Goal: Information Seeking & Learning: Learn about a topic

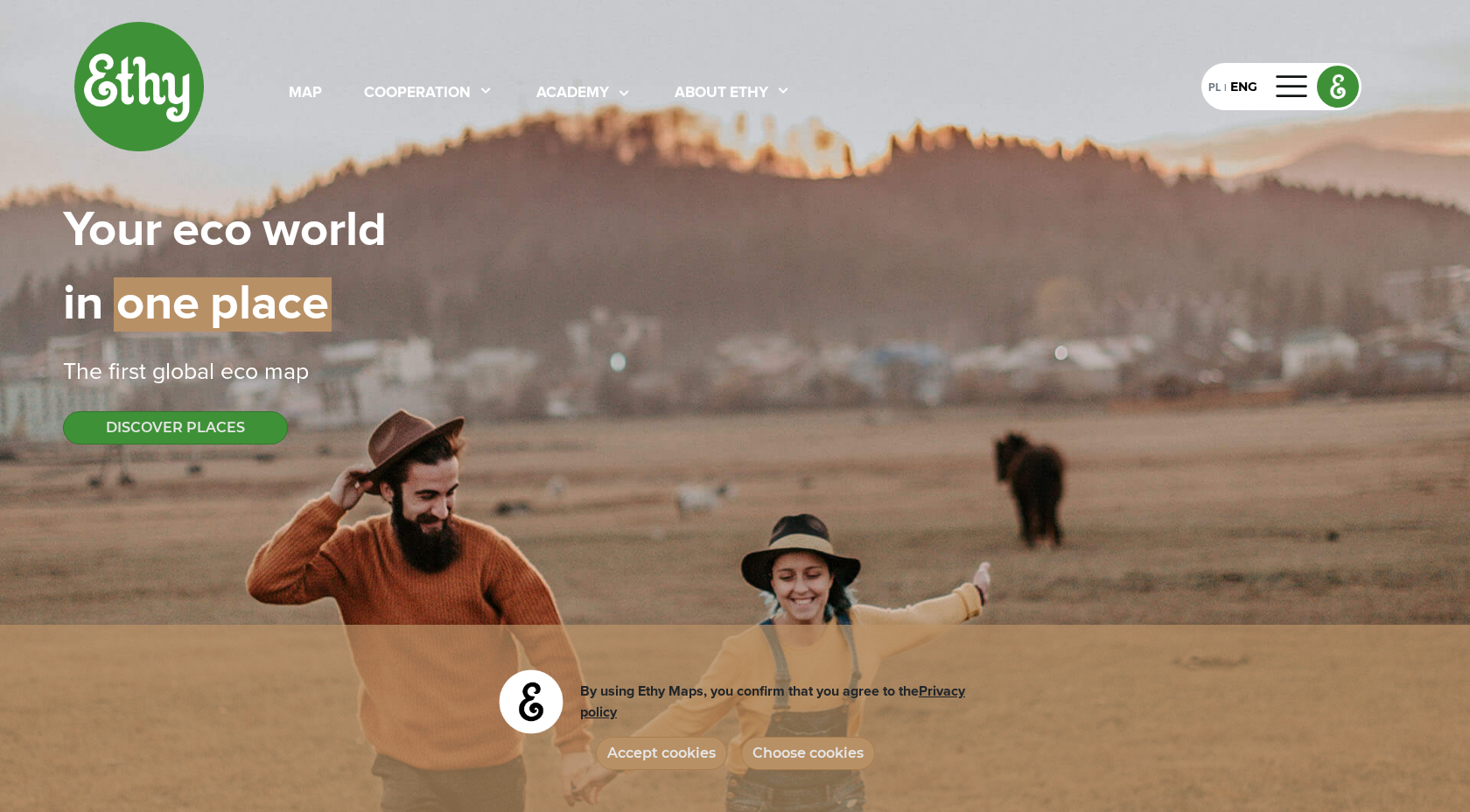
select select
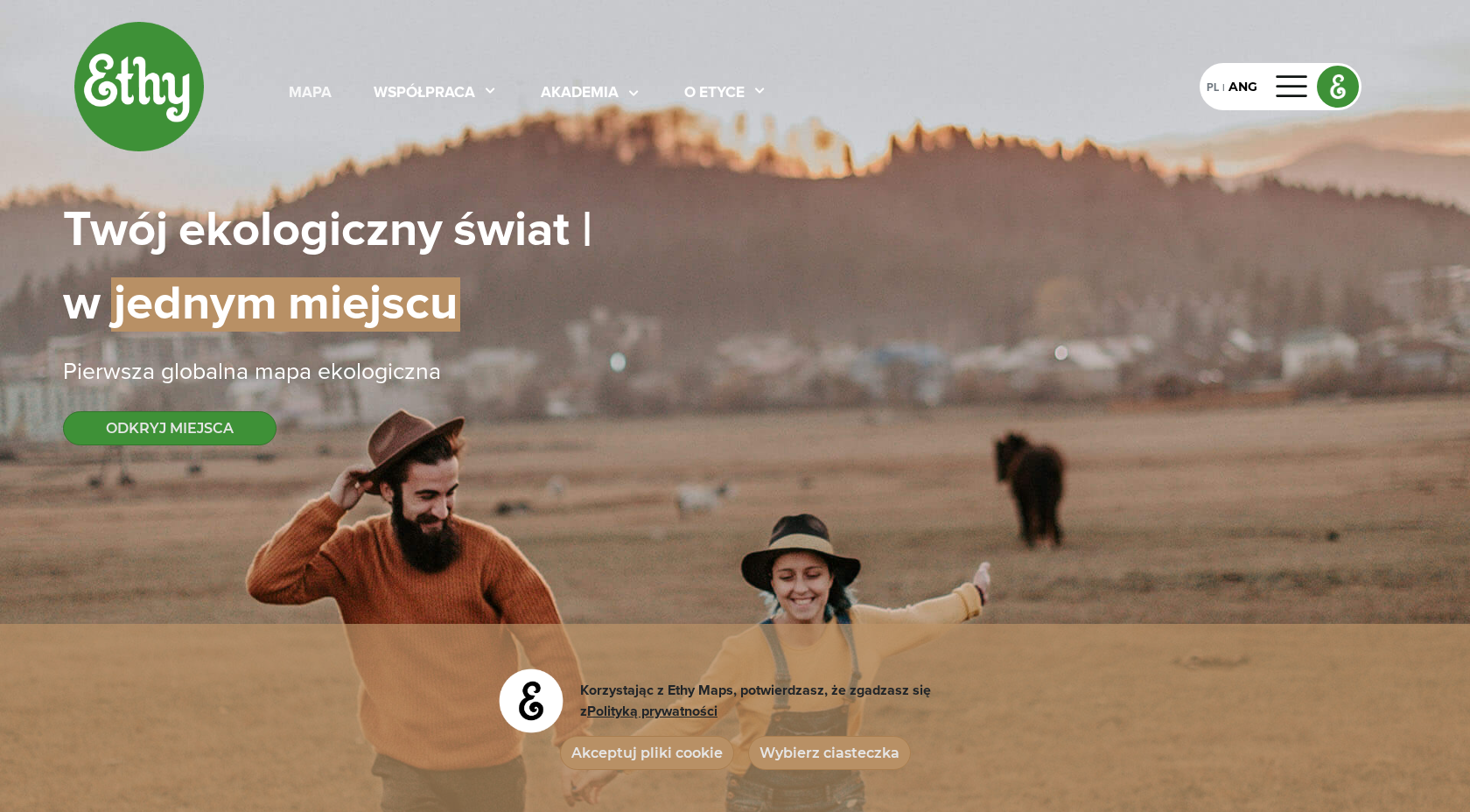
click at [300, 89] on font "mapa" at bounding box center [309, 92] width 42 height 16
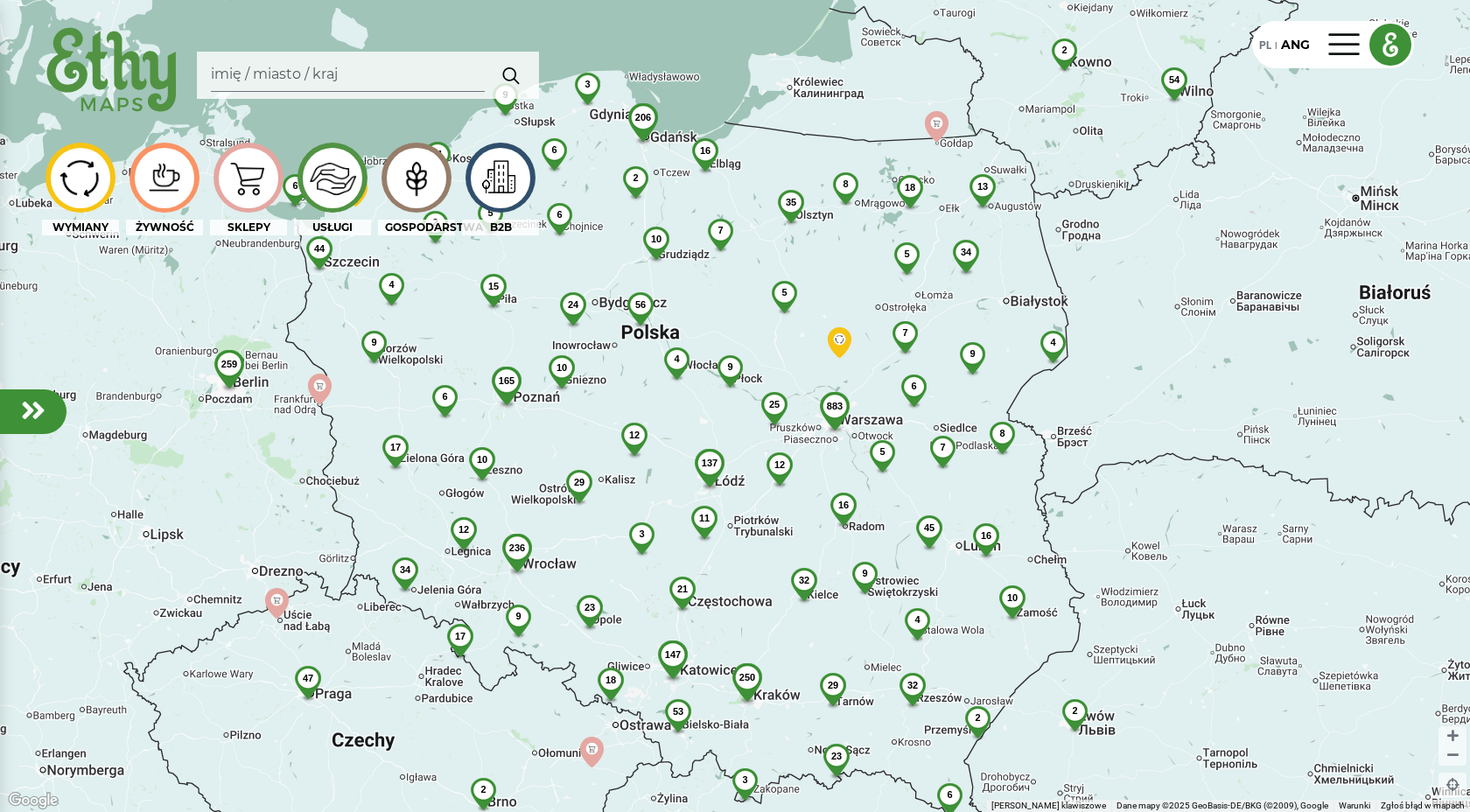
drag, startPoint x: 921, startPoint y: 203, endPoint x: 859, endPoint y: 250, distance: 77.8
click at [859, 250] on div "883 54 206 250 137 236 56 35 6 23 45 3 4 165 32 44 32 10 21 29 2 18 34 12 17 3 …" at bounding box center [735, 406] width 1470 height 812
click at [913, 186] on font "18" at bounding box center [909, 187] width 10 height 10
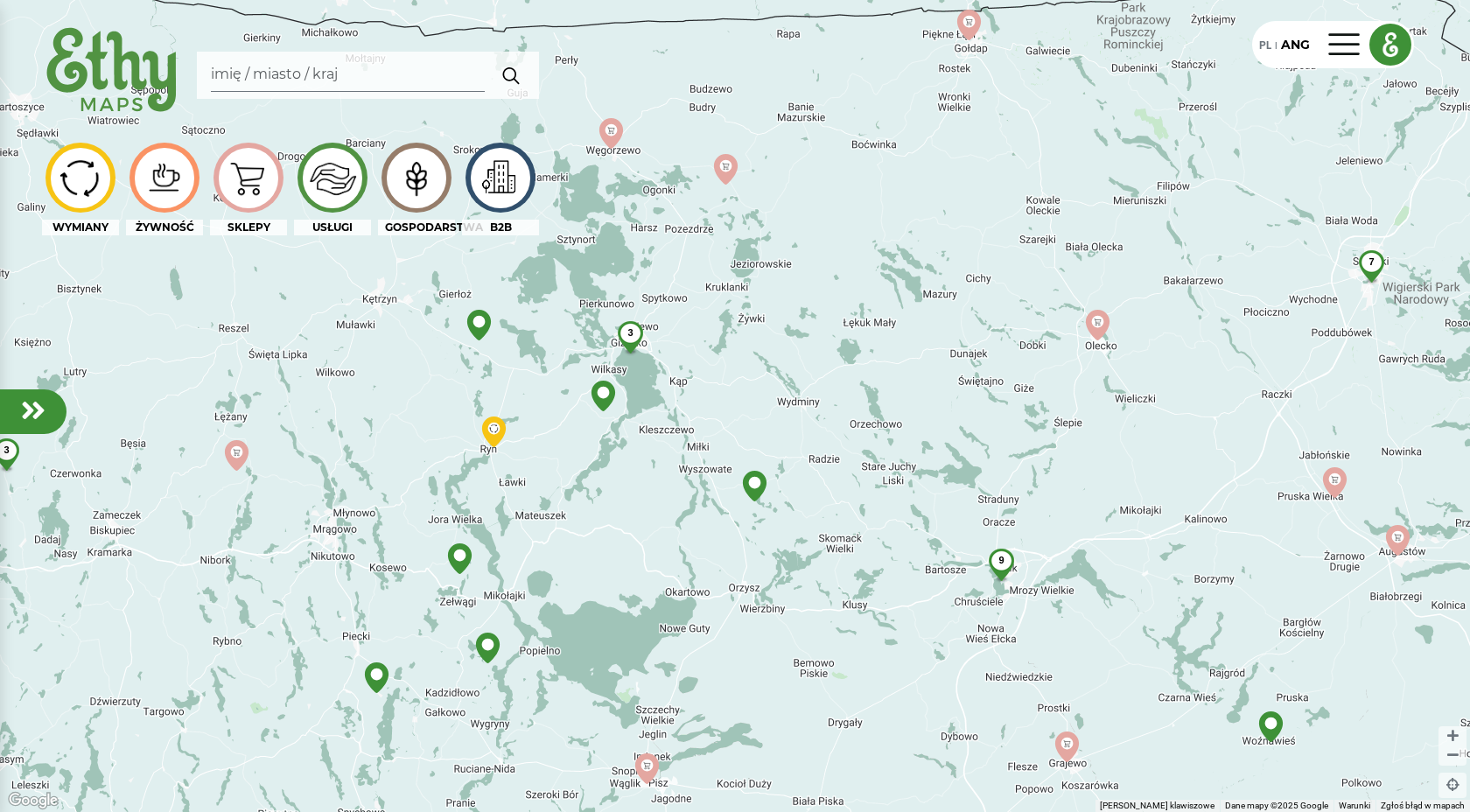
click at [632, 333] on font "3" at bounding box center [630, 332] width 6 height 10
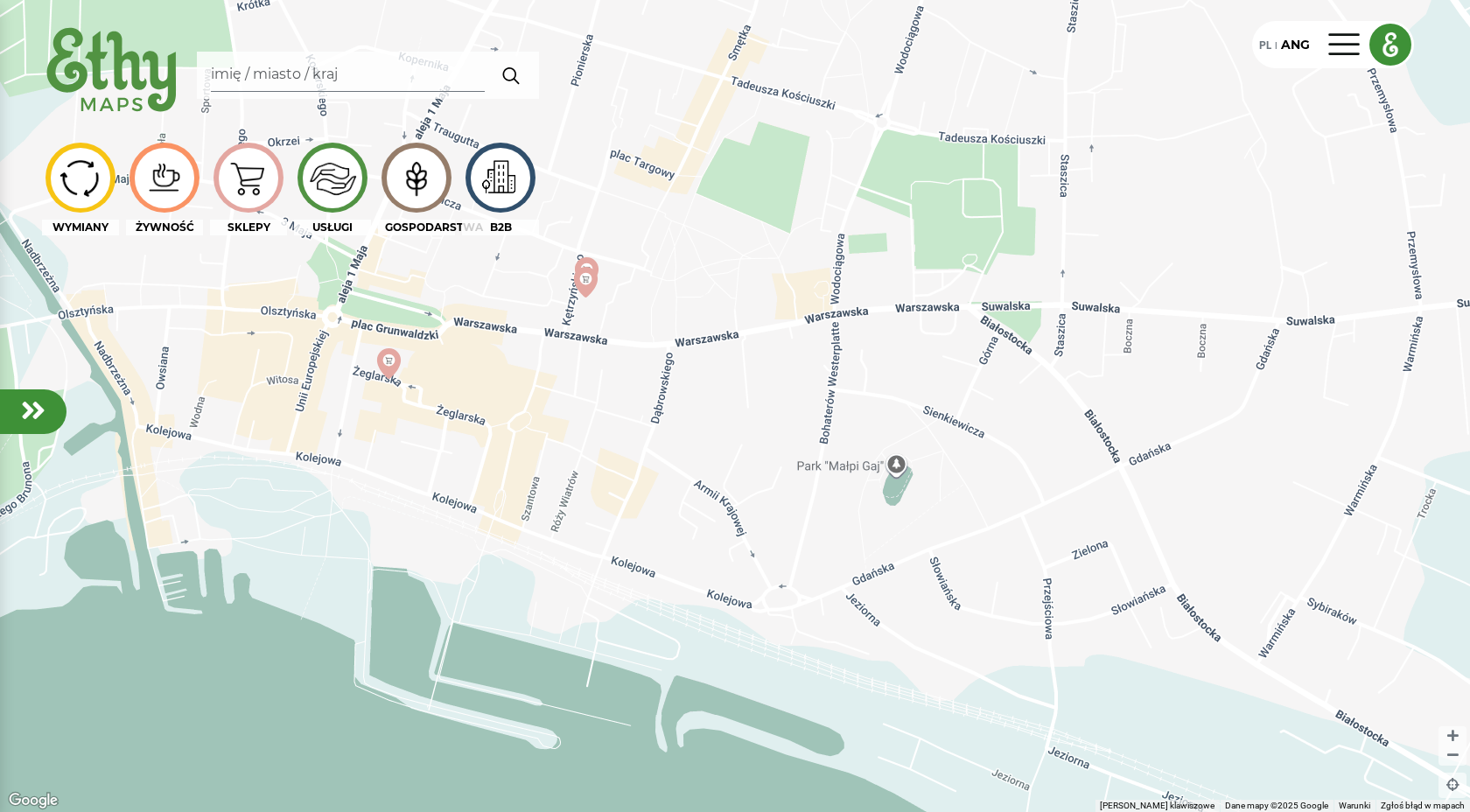
drag, startPoint x: 1033, startPoint y: 464, endPoint x: 784, endPoint y: 392, distance: 259.2
click at [784, 392] on div at bounding box center [735, 406] width 1470 height 812
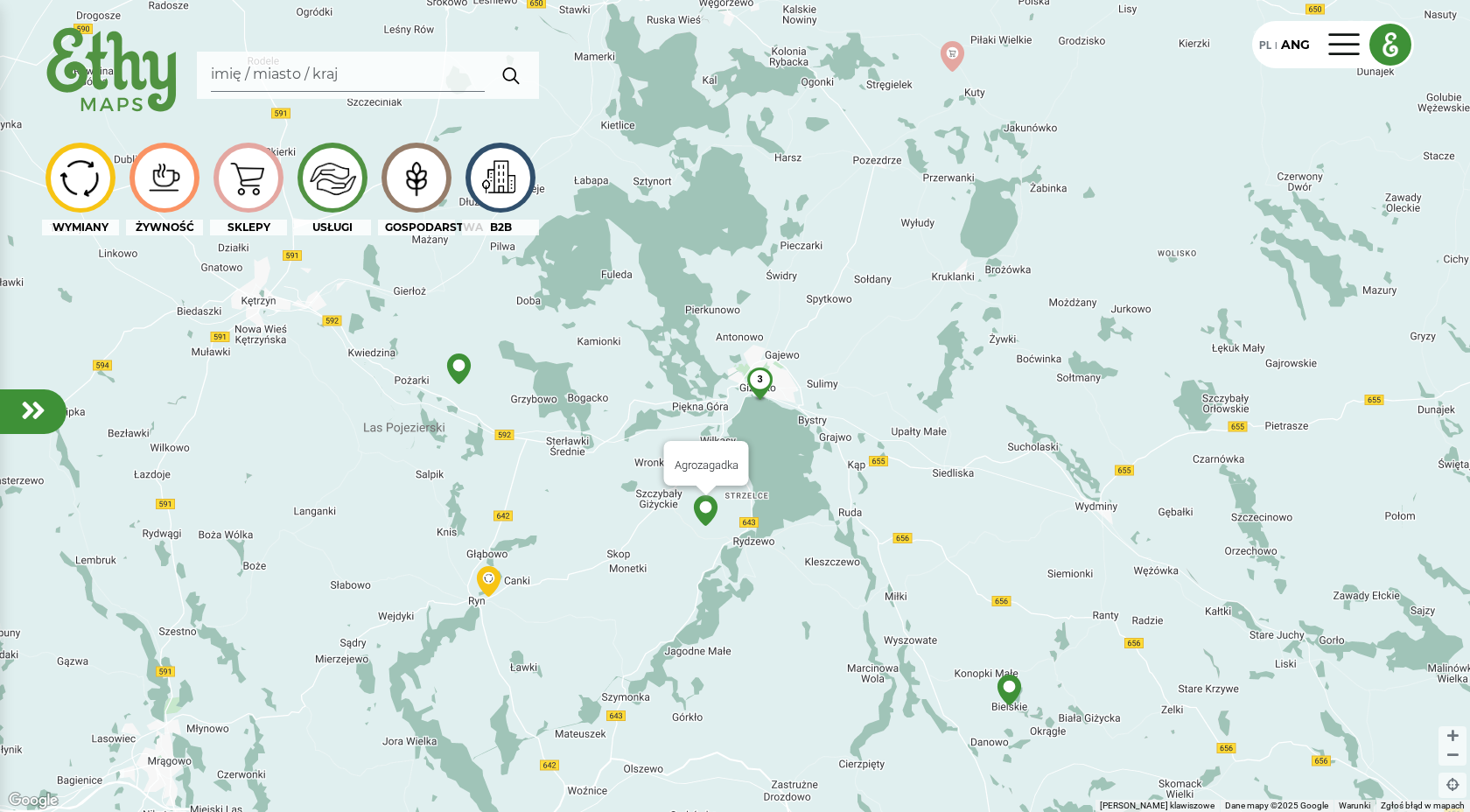
click at [706, 516] on img at bounding box center [705, 510] width 30 height 30
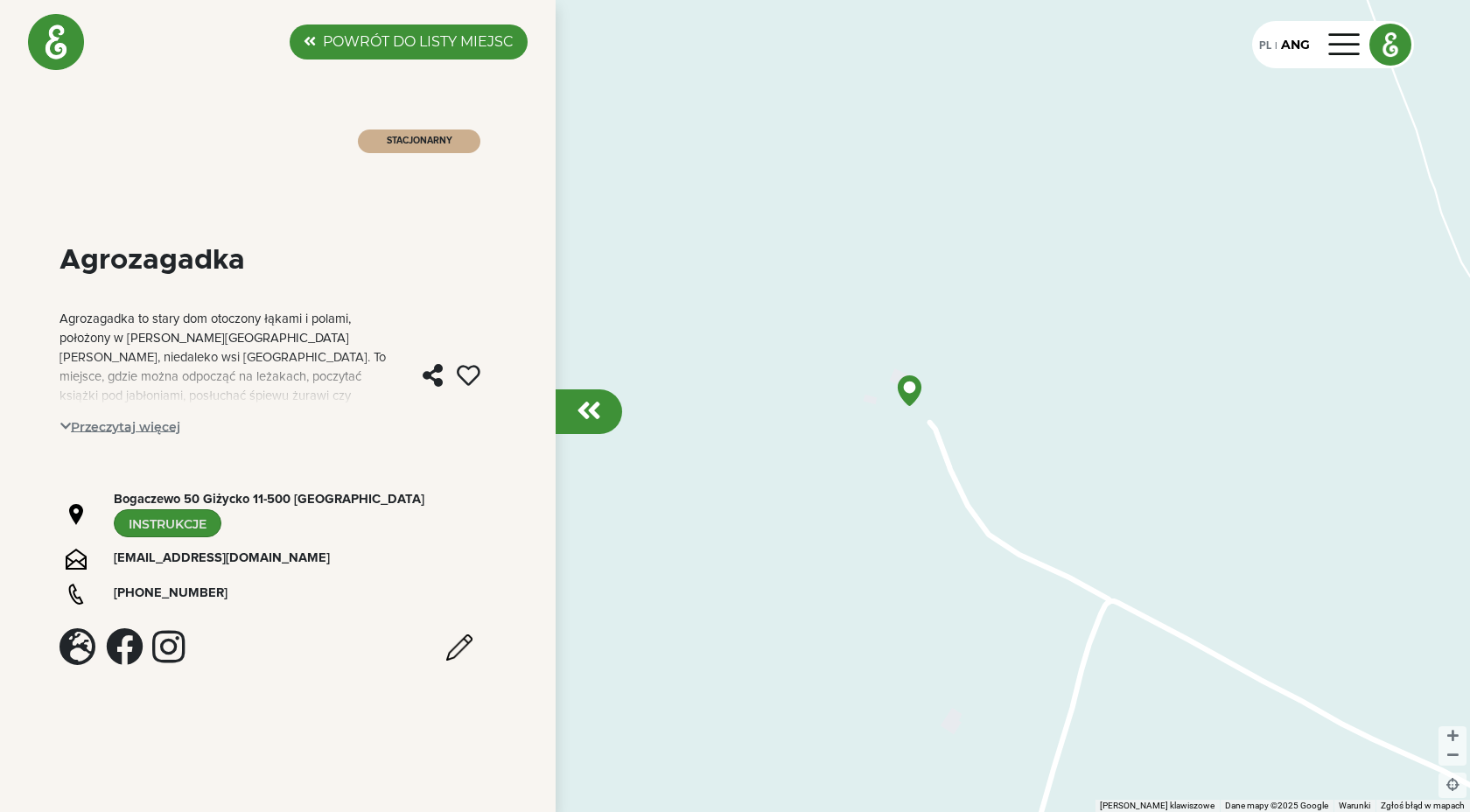
click at [156, 426] on font "Przeczytaj więcej" at bounding box center [125, 427] width 109 height 16
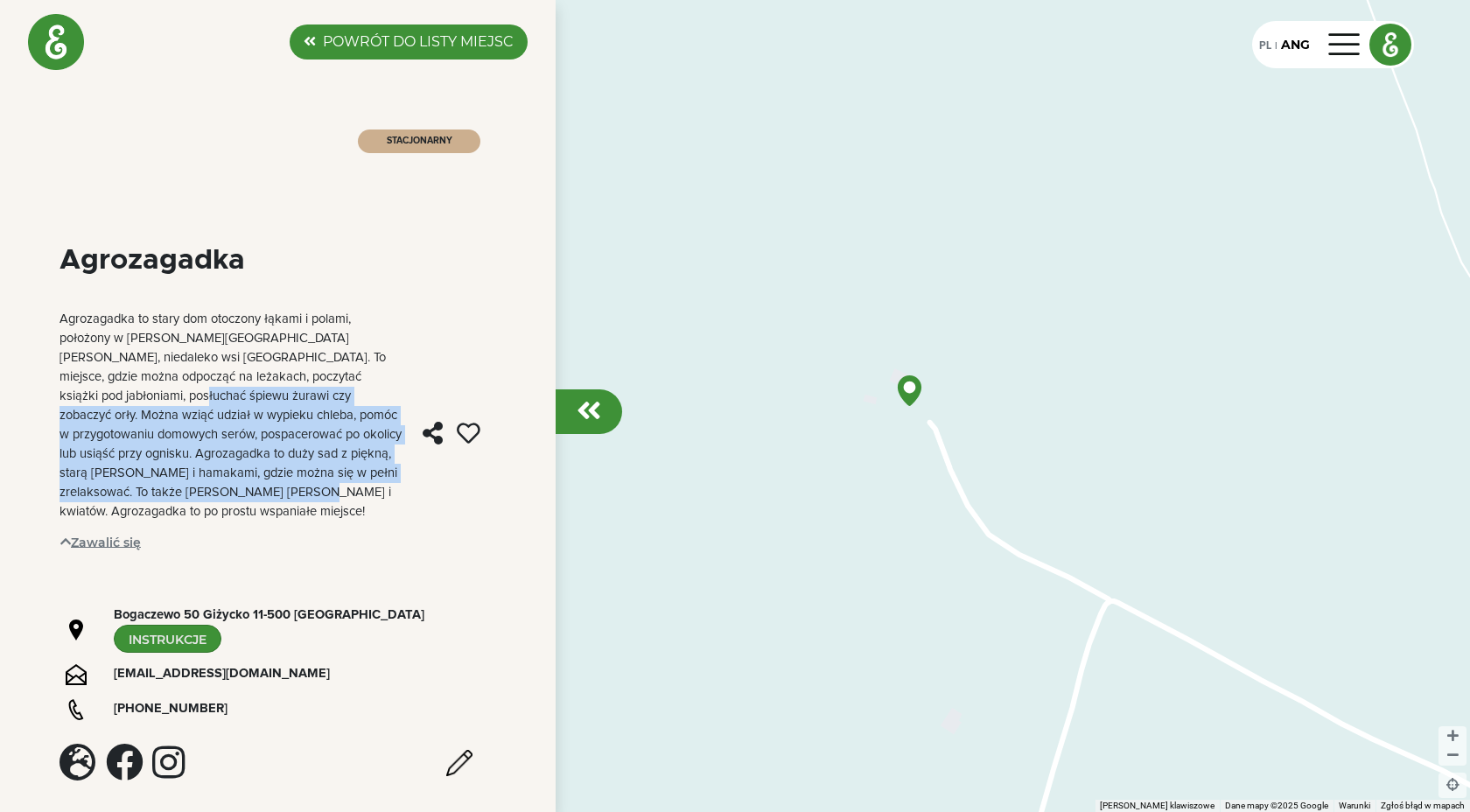
drag, startPoint x: 143, startPoint y: 398, endPoint x: 353, endPoint y: 482, distance: 226.2
click at [353, 482] on div "Agrozagadka to stary dom otoczony łąkami i polami, położony w [PERSON_NAME][GEO…" at bounding box center [230, 415] width 342 height 212
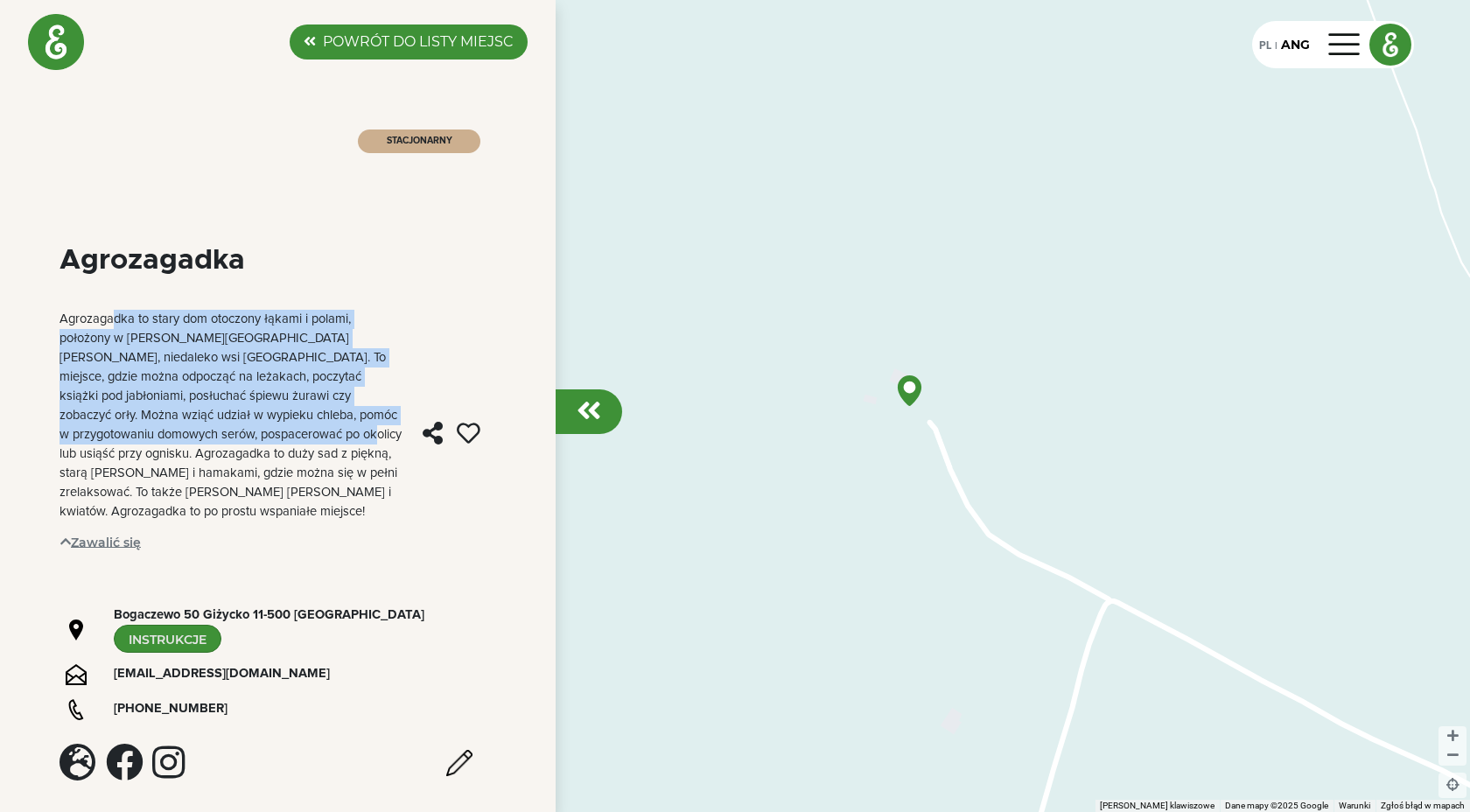
drag, startPoint x: 113, startPoint y: 318, endPoint x: 298, endPoint y: 433, distance: 217.8
click at [299, 433] on font "Agrozagadka to stary dom otoczony łąkami i polami, położony w [PERSON_NAME][GEO…" at bounding box center [230, 414] width 342 height 205
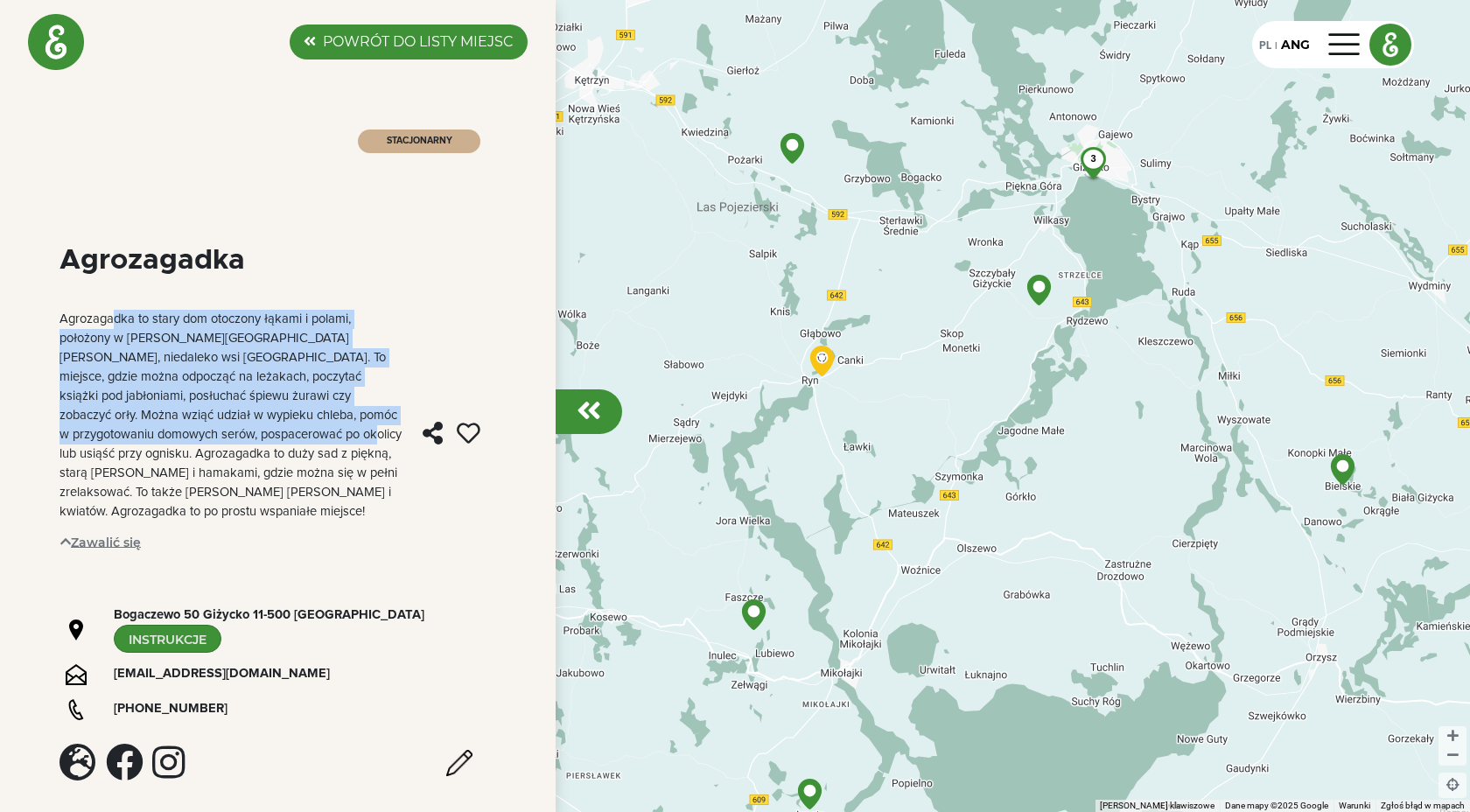
drag, startPoint x: 1143, startPoint y: 182, endPoint x: 988, endPoint y: 367, distance: 241.4
click at [988, 367] on div "2 3" at bounding box center [735, 406] width 1470 height 812
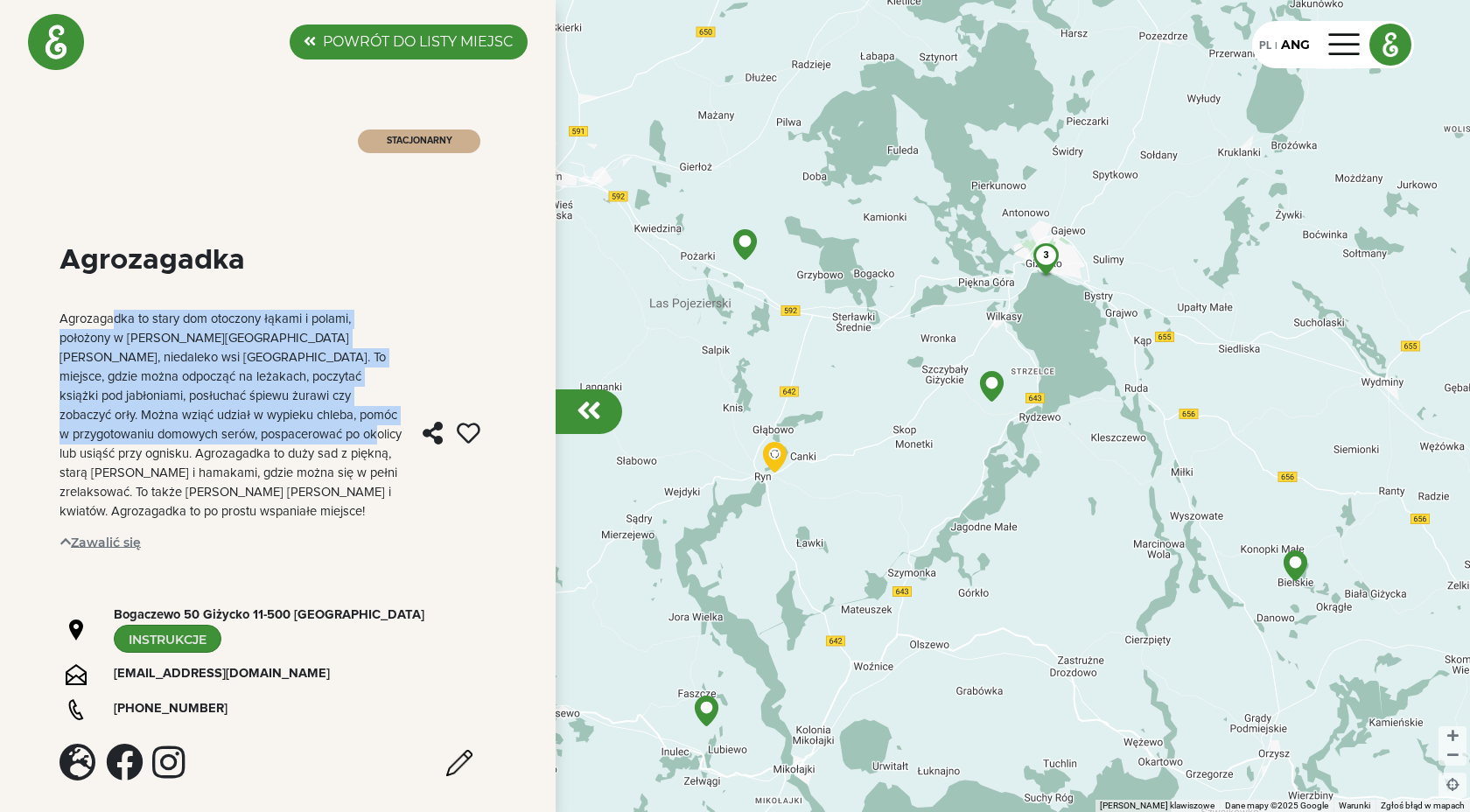
drag, startPoint x: 1138, startPoint y: 254, endPoint x: 1130, endPoint y: 312, distance: 58.5
click at [1130, 312] on div "2 3" at bounding box center [735, 406] width 1470 height 812
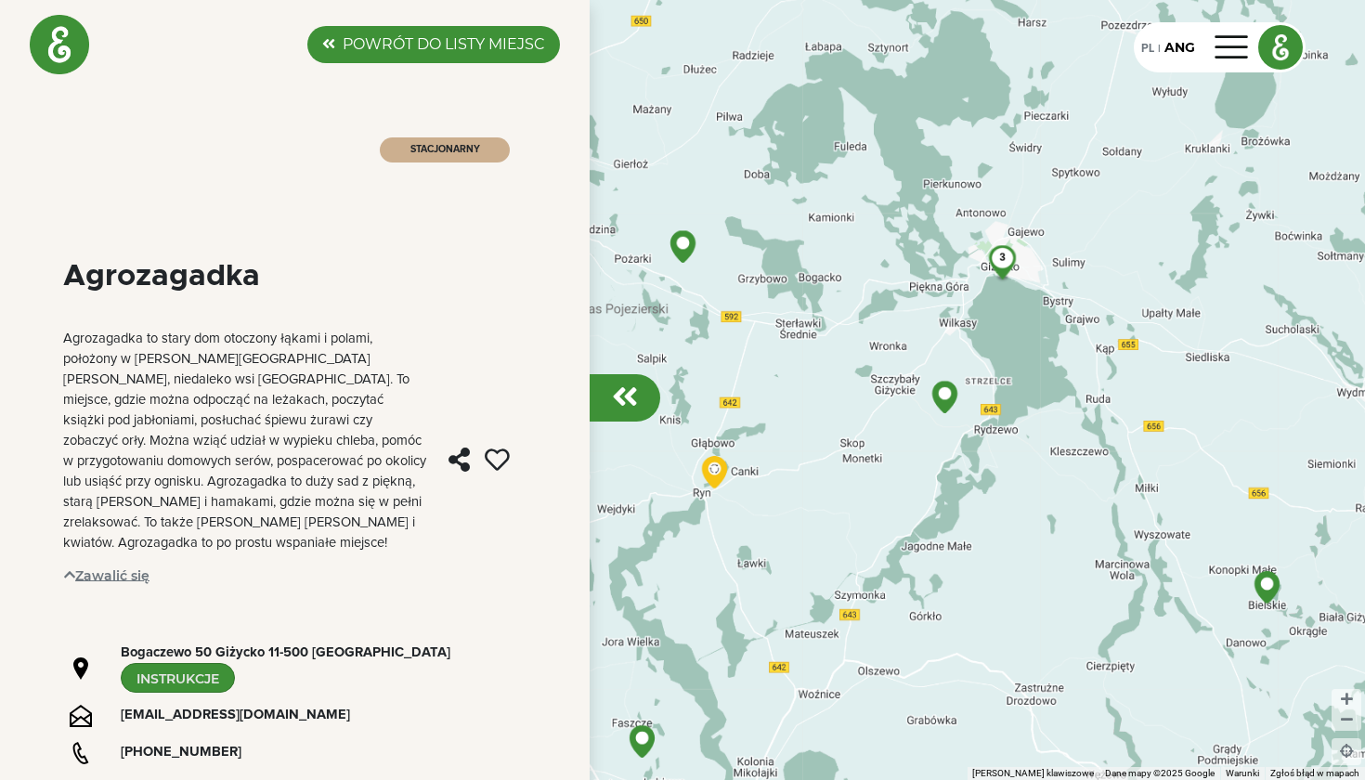
click at [398, 41] on font "POWRÓT DO LISTY MIEJSC" at bounding box center [444, 44] width 202 height 18
